Goal: Information Seeking & Learning: Learn about a topic

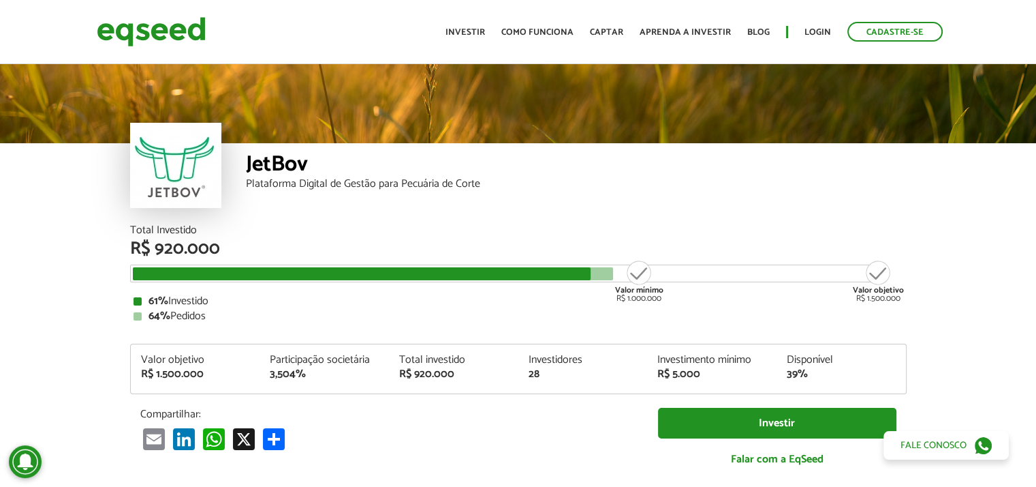
scroll to position [1625, 0]
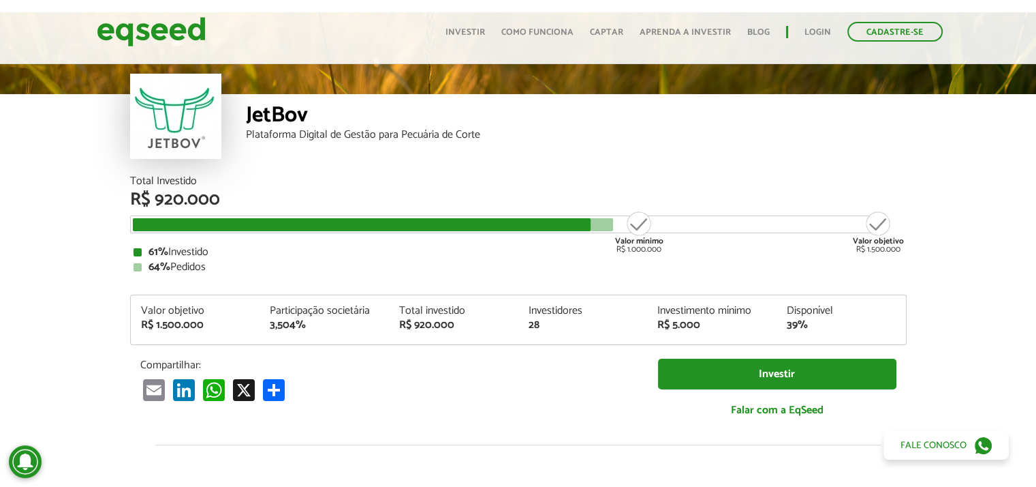
scroll to position [39, 0]
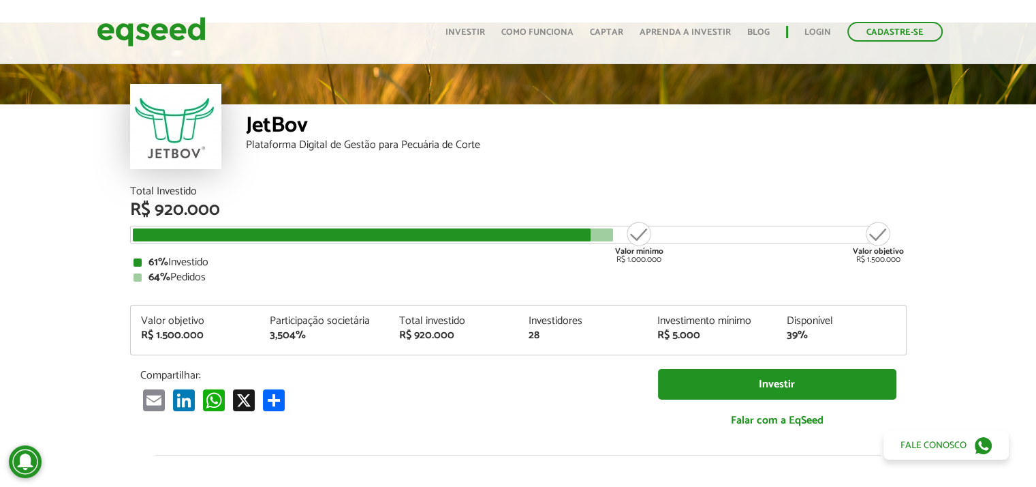
drag, startPoint x: 1038, startPoint y: 194, endPoint x: 1034, endPoint y: 33, distance: 160.9
click at [1034, 33] on html "Cadastre-se Toggle navigation Toggle navigation Início Investir Captar" at bounding box center [518, 204] width 1036 height 487
